Goal: Task Accomplishment & Management: Manage account settings

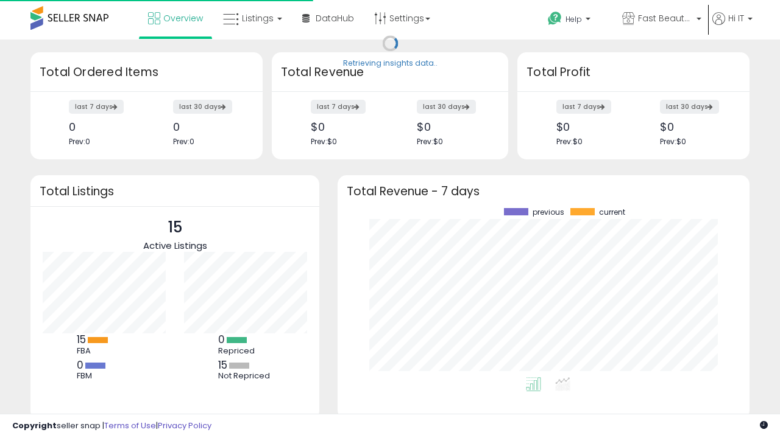
scroll to position [169, 387]
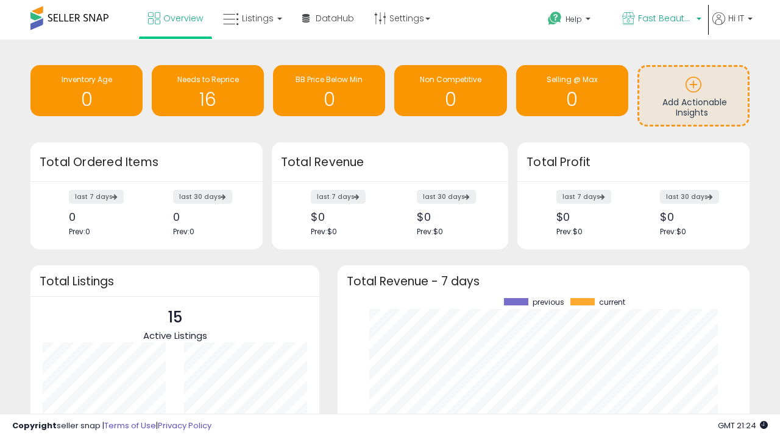
click at [660, 19] on span "Fast Beauty ([GEOGRAPHIC_DATA])" at bounding box center [665, 18] width 55 height 12
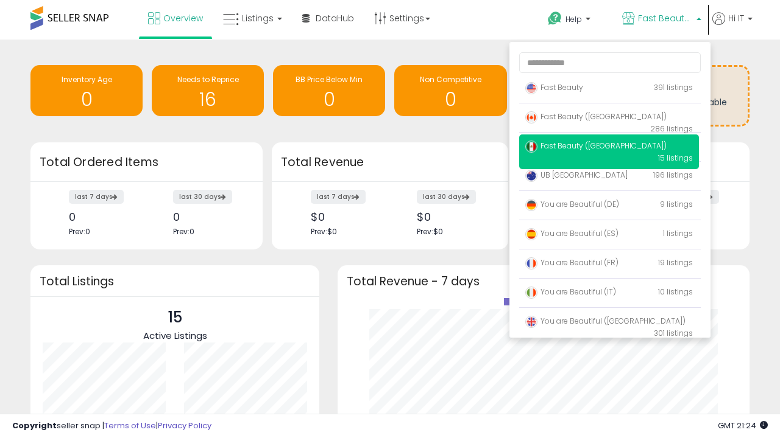
click at [608, 323] on span "You are Beautiful ([GEOGRAPHIC_DATA])" at bounding box center [605, 321] width 160 height 10
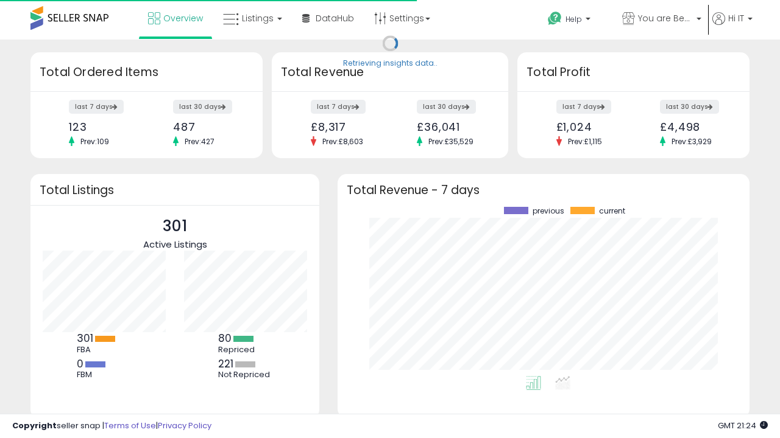
scroll to position [169, 387]
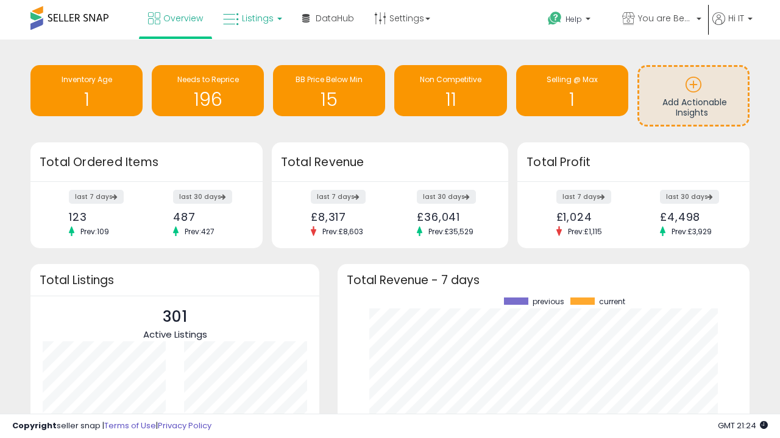
click at [251, 18] on span "Listings" at bounding box center [258, 18] width 32 height 12
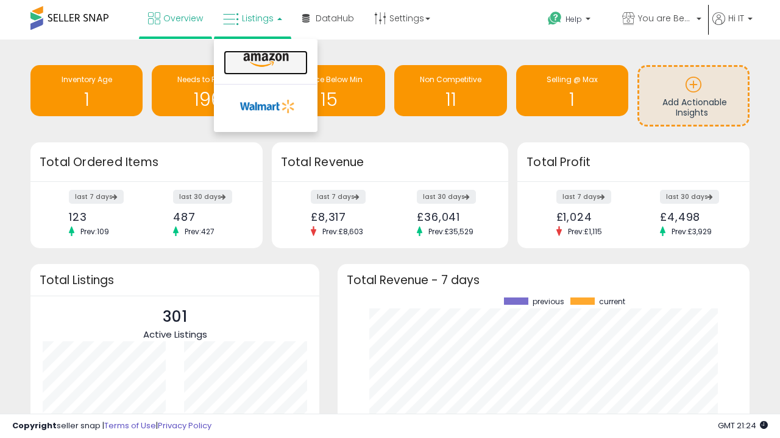
click at [264, 60] on icon at bounding box center [265, 60] width 53 height 16
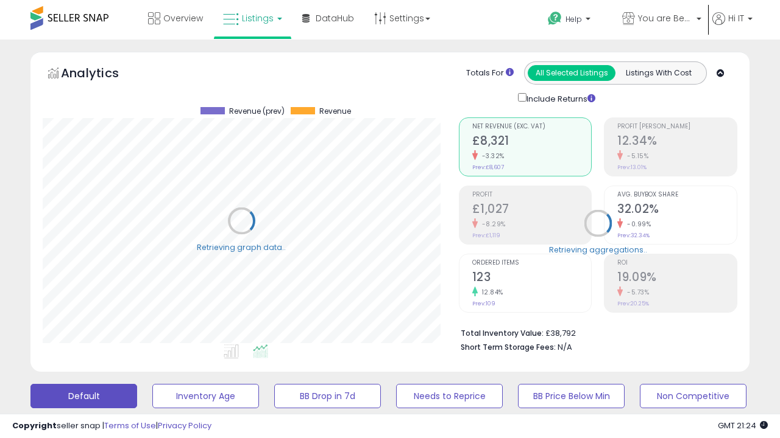
scroll to position [250, 415]
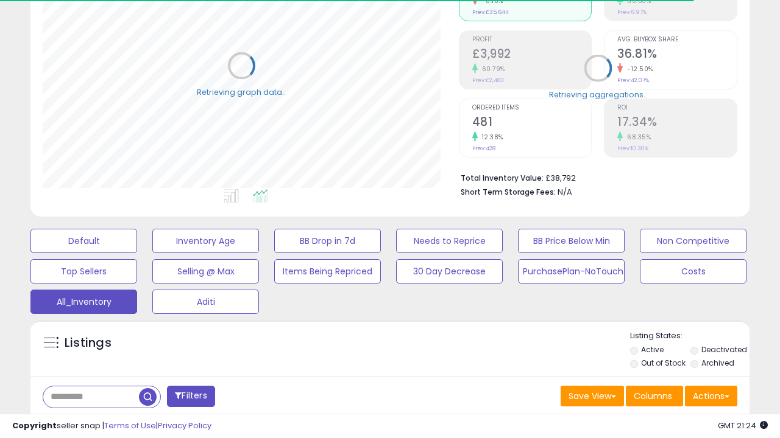
scroll to position [364, 0]
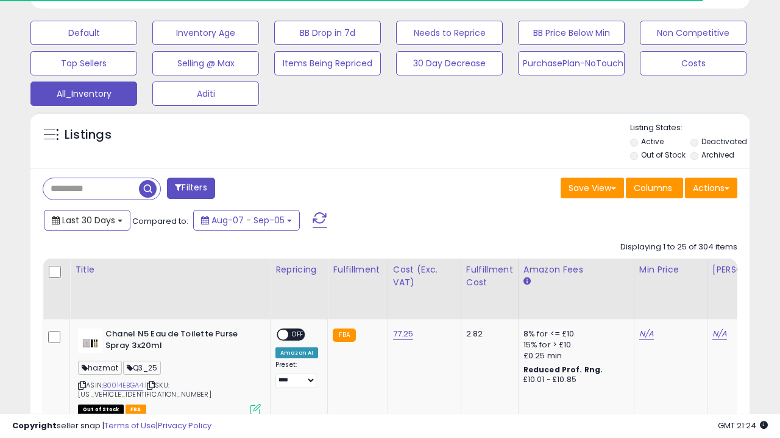
click at [86, 219] on span "Last 30 Days" at bounding box center [88, 220] width 53 height 12
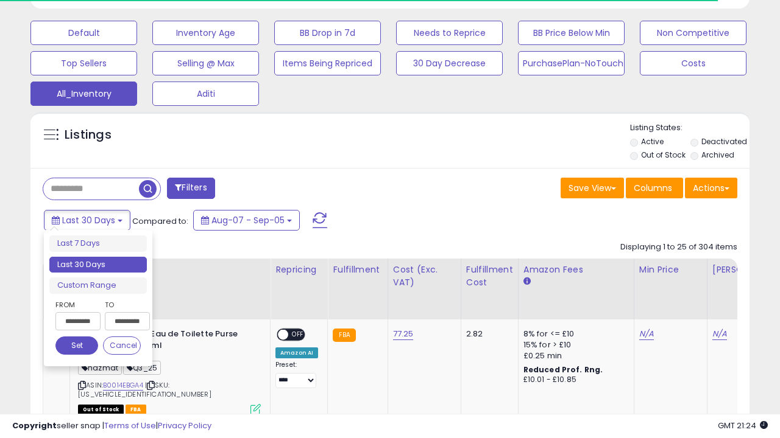
click at [98, 265] on li "Last 30 Days" at bounding box center [97, 265] width 97 height 16
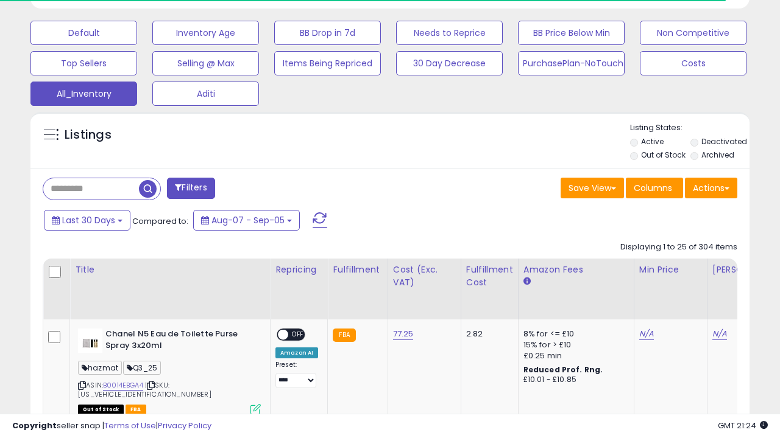
scroll to position [250, 415]
click at [711, 187] on button "Actions" at bounding box center [711, 188] width 52 height 21
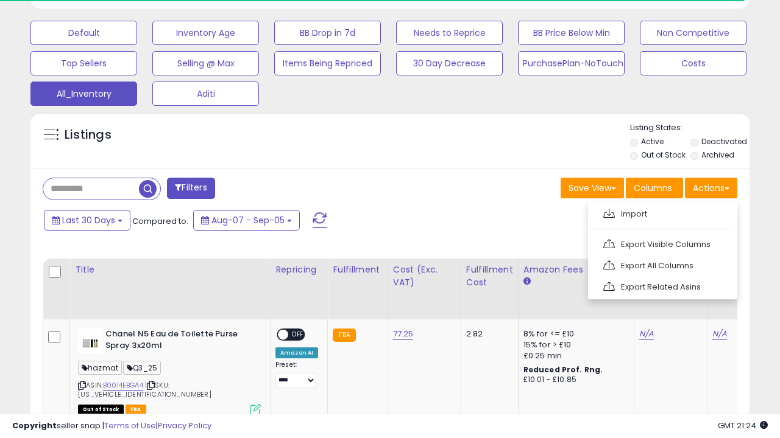
click at [661, 264] on link "Export All Columns" at bounding box center [660, 265] width 133 height 19
